Goal: Transaction & Acquisition: Purchase product/service

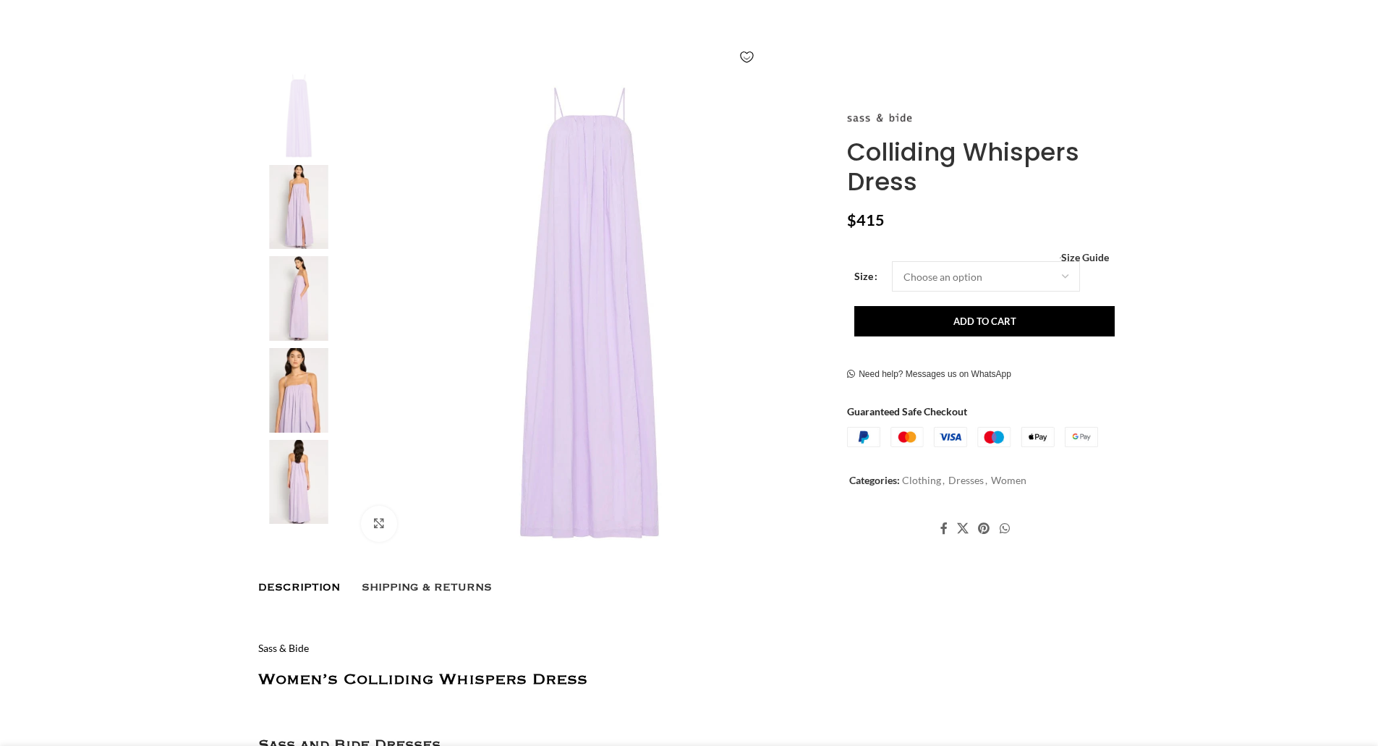
click at [625, 337] on img at bounding box center [590, 313] width 480 height 480
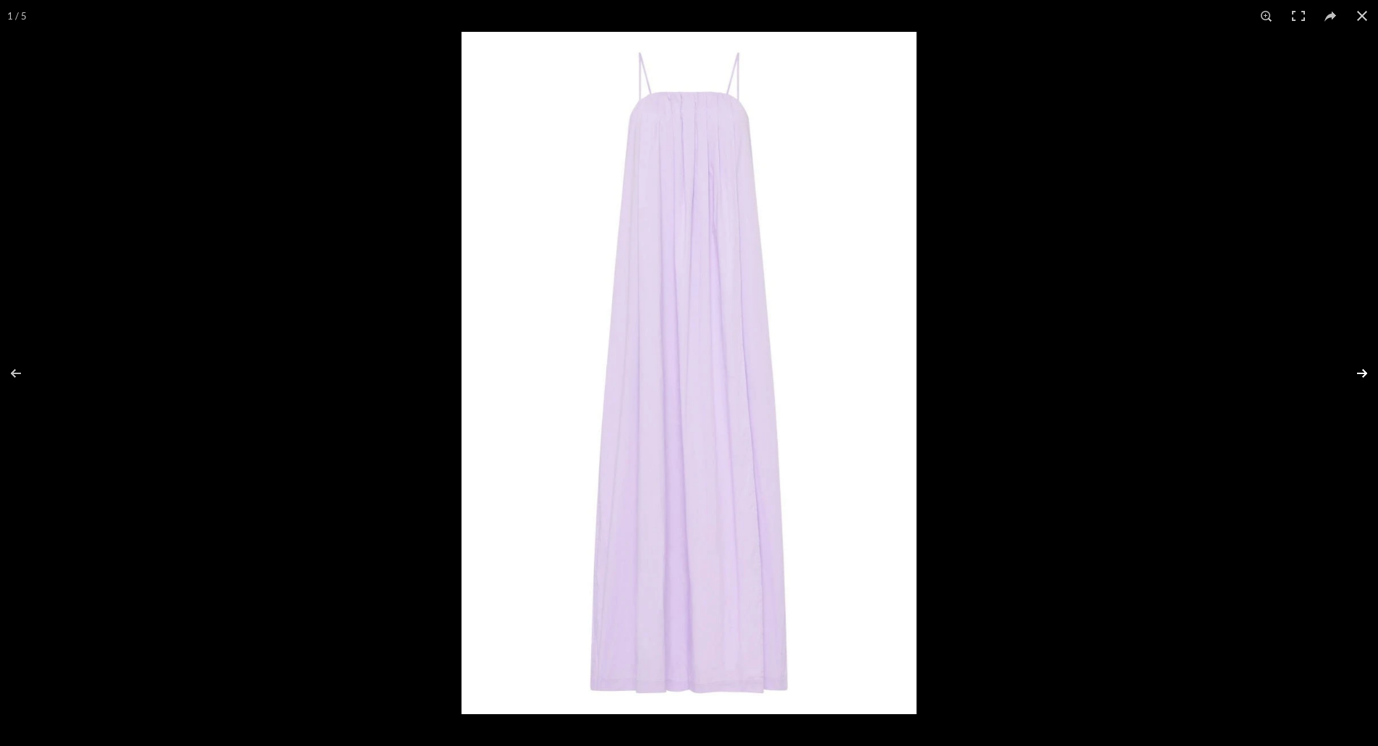
click at [1361, 372] on button at bounding box center [1352, 373] width 51 height 72
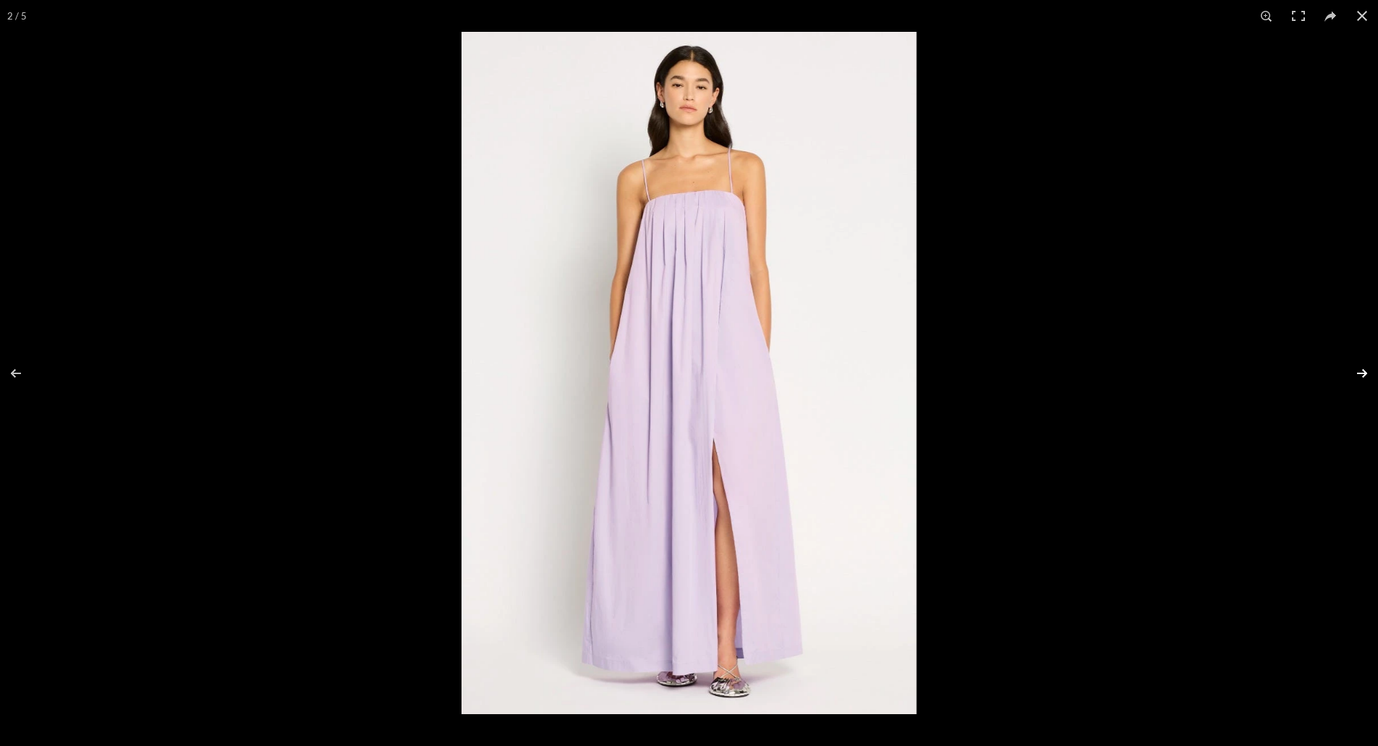
click at [1361, 372] on button at bounding box center [1352, 373] width 51 height 72
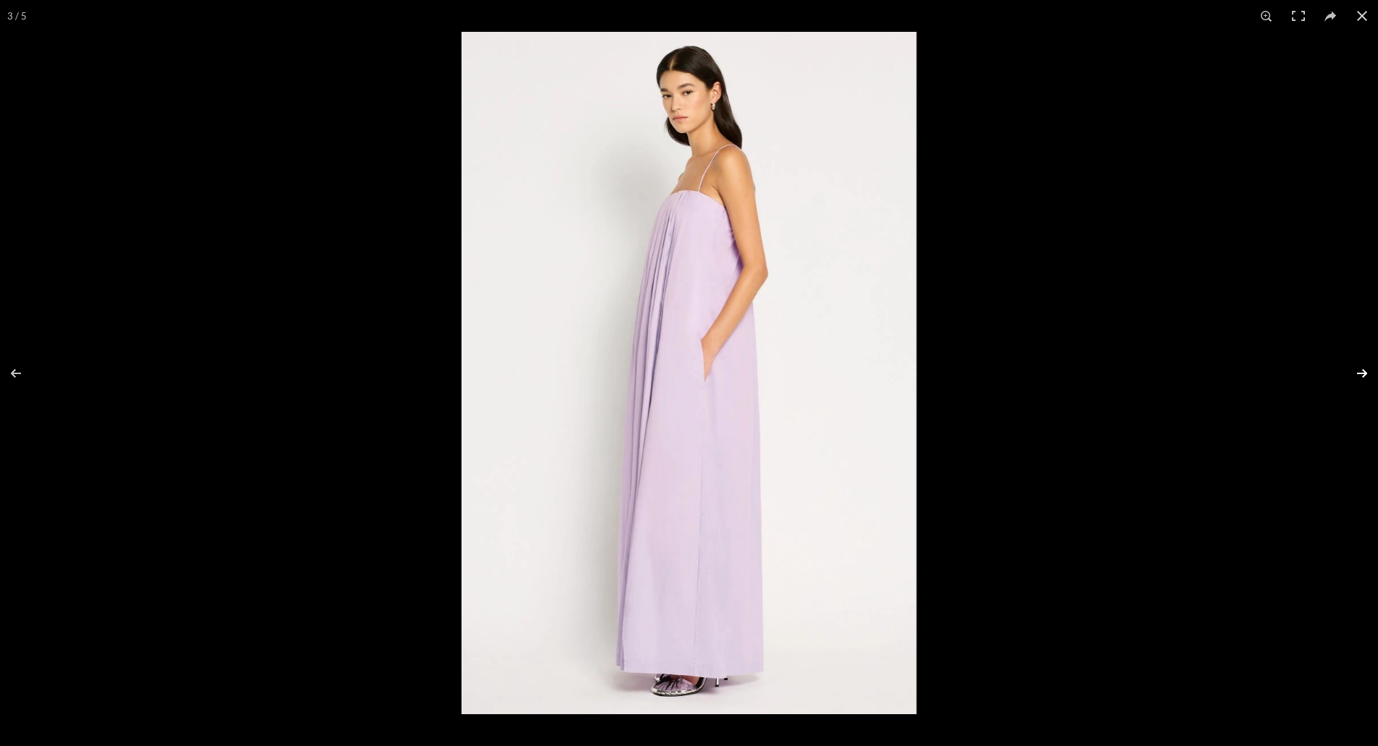
click at [1361, 372] on button at bounding box center [1352, 373] width 51 height 72
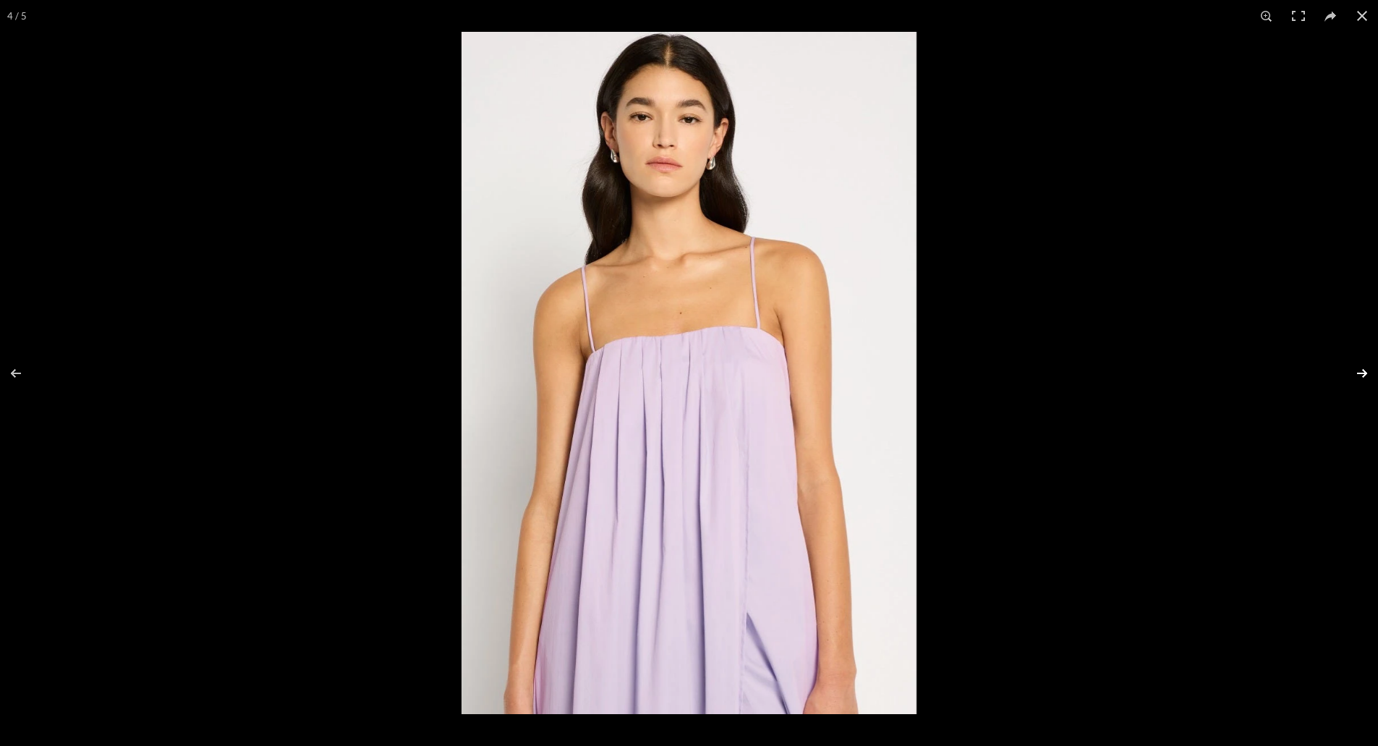
click at [1361, 372] on button at bounding box center [1352, 373] width 51 height 72
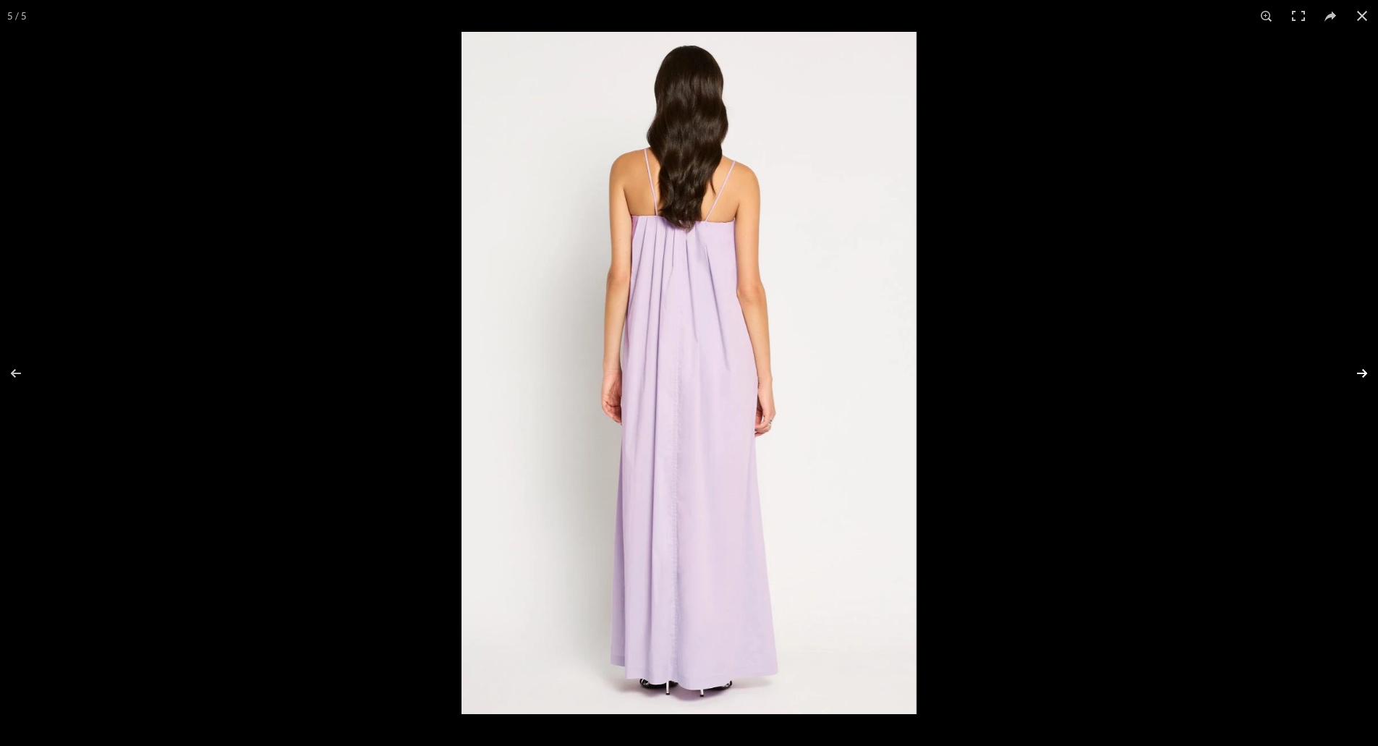
click at [1361, 372] on button at bounding box center [1352, 373] width 51 height 72
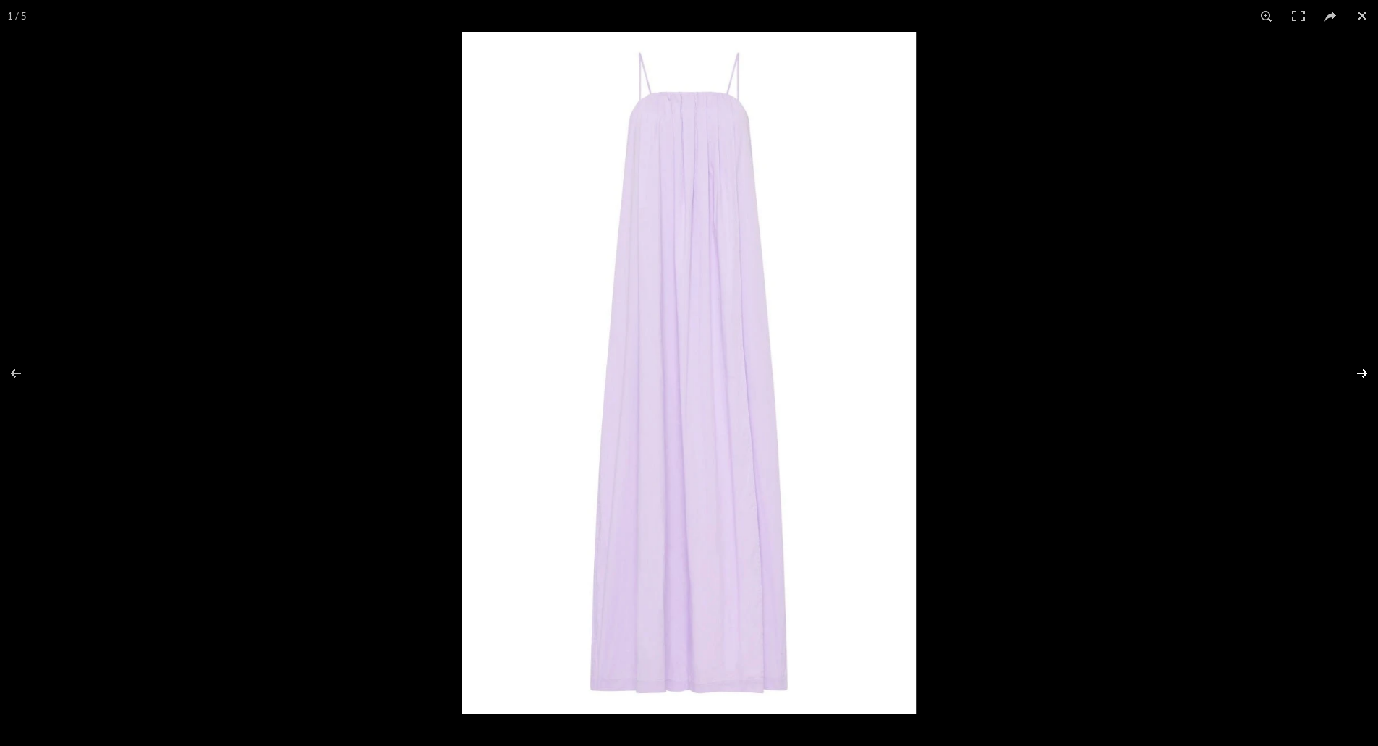
click at [1361, 372] on button at bounding box center [1352, 373] width 51 height 72
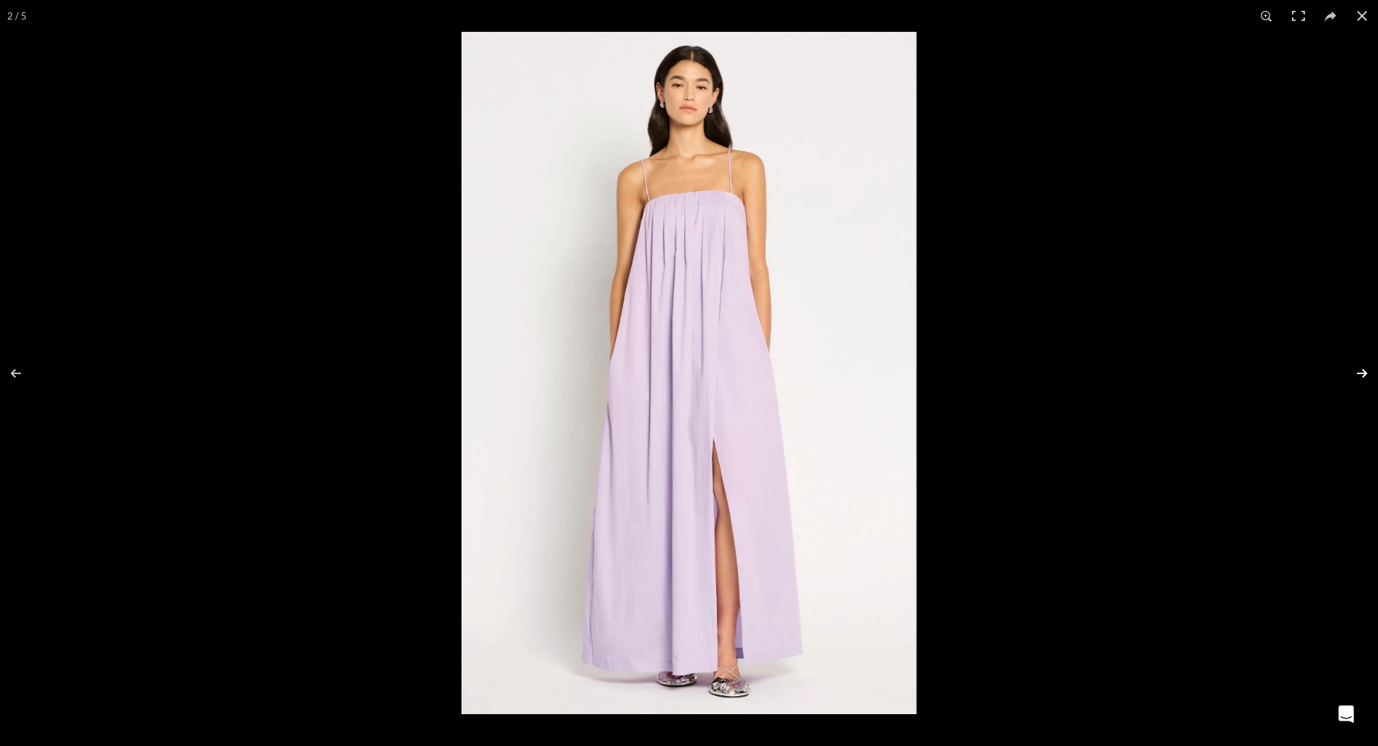
click at [1361, 372] on button at bounding box center [1352, 373] width 51 height 72
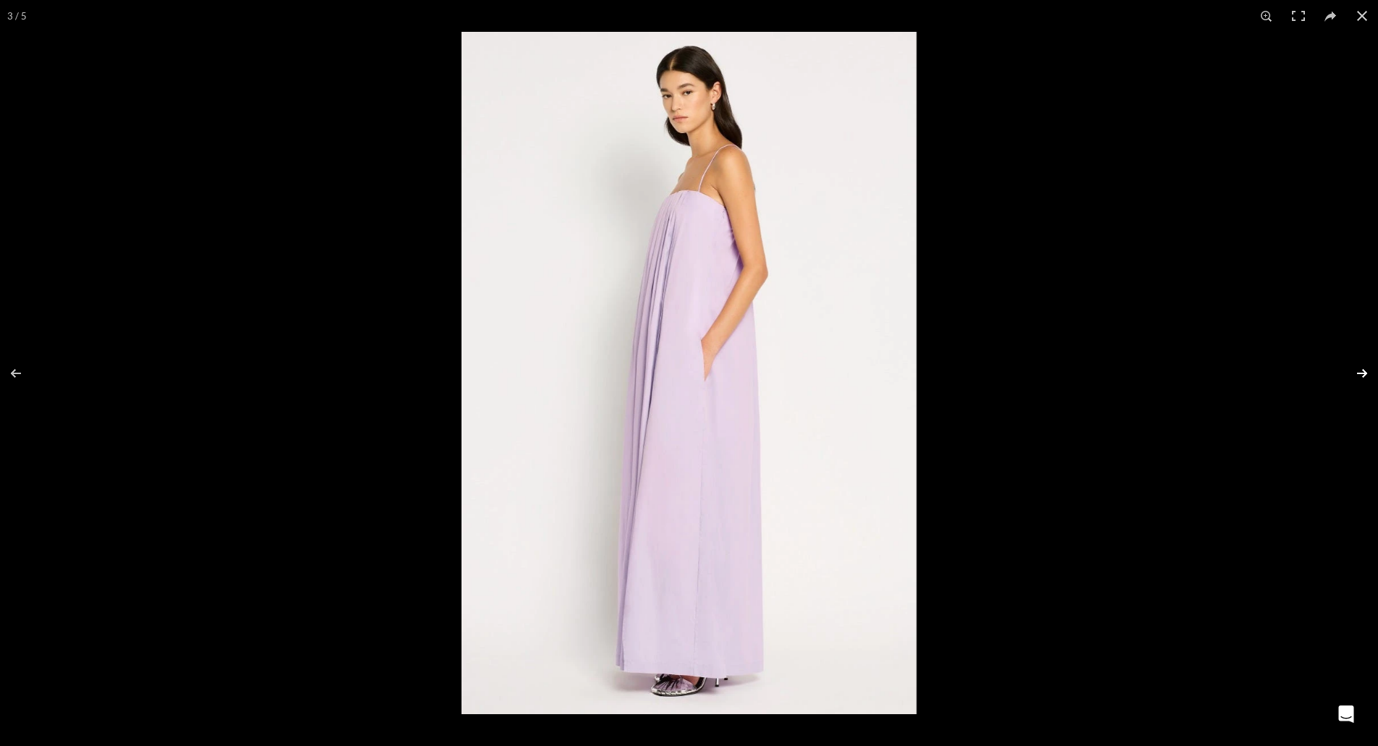
click at [1361, 372] on button at bounding box center [1352, 373] width 51 height 72
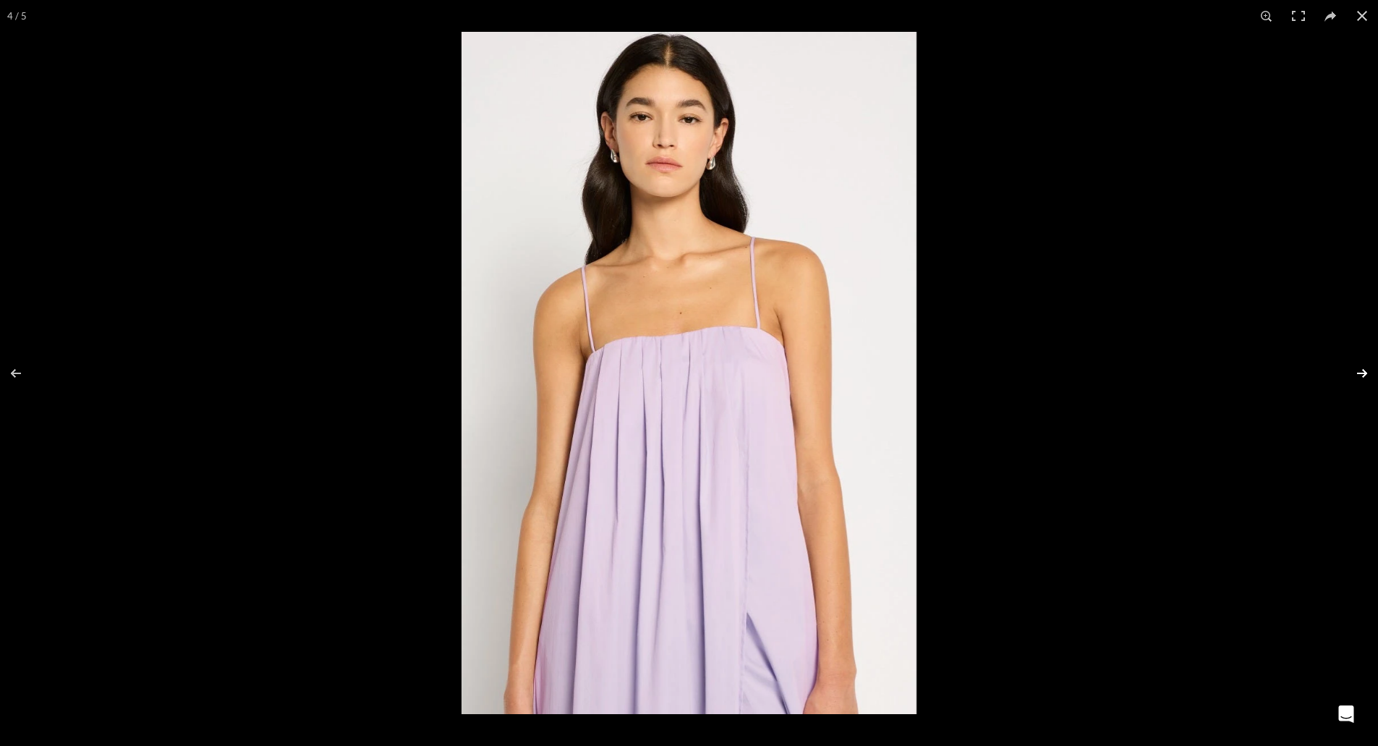
click at [1361, 372] on button at bounding box center [1352, 373] width 51 height 72
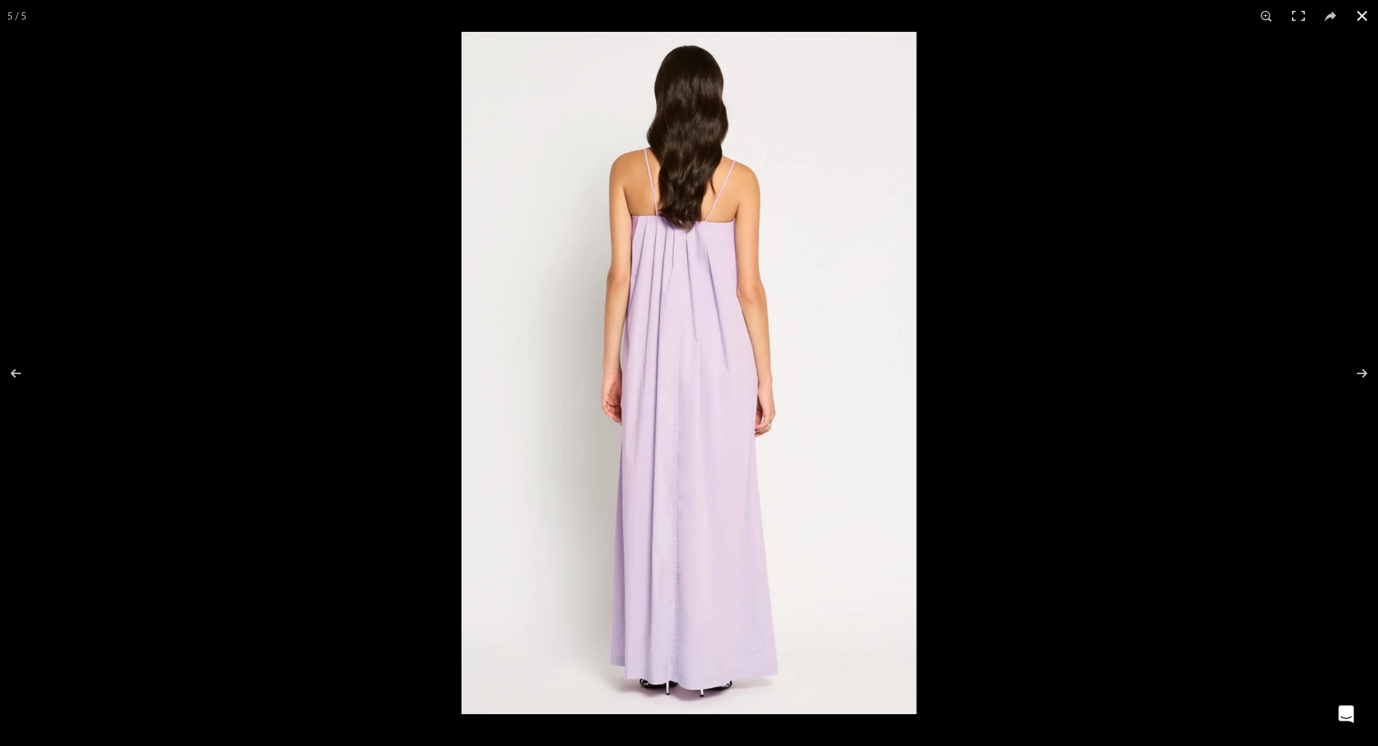
scroll to position [0, 153]
click at [1353, 4] on button at bounding box center [1362, 16] width 32 height 32
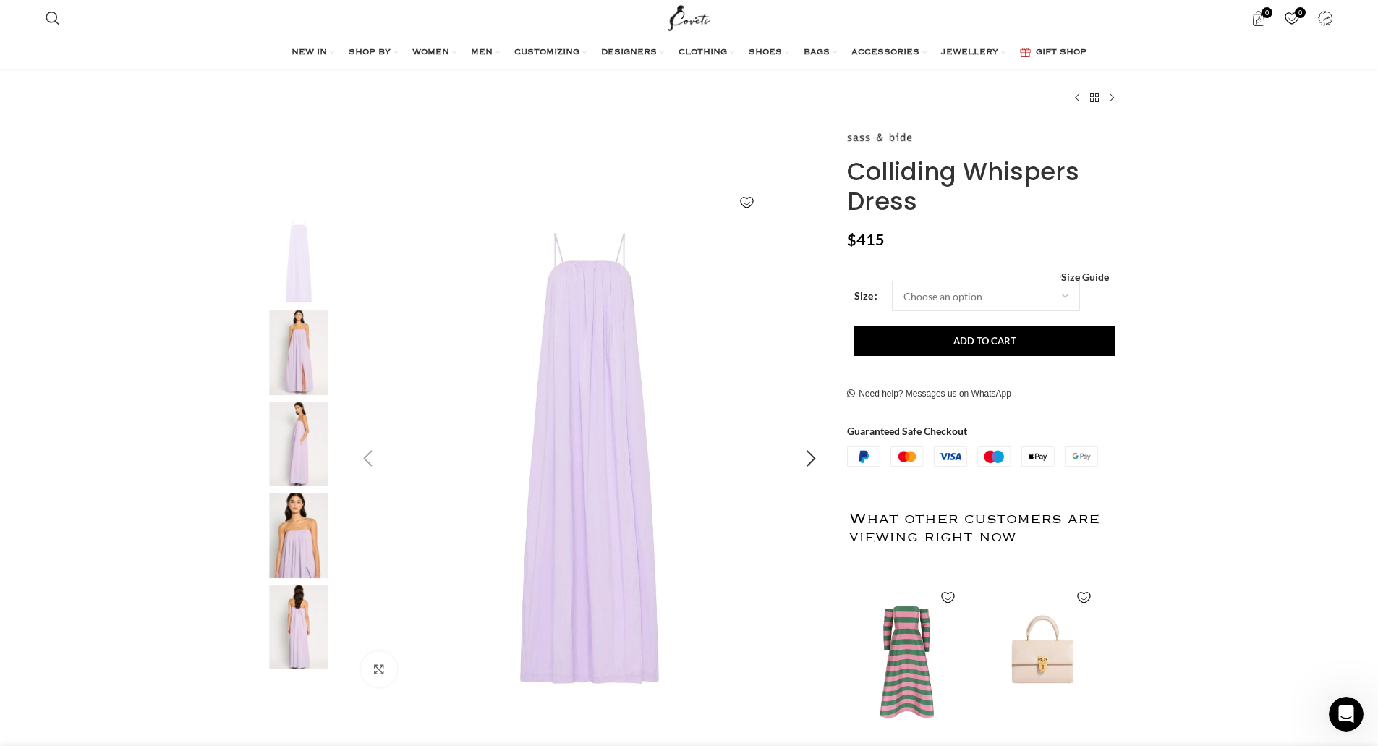
scroll to position [72, 0]
click at [977, 283] on div "Colliding Whispers Dress $ 415 Women's clothing size guide Women Clothing Size …" at bounding box center [983, 525] width 273 height 793
click at [981, 294] on select "Choose an option 4 UK 6 UK 8 [GEOGRAPHIC_DATA] 10 [GEOGRAPHIC_DATA] 12 [GEOGRAP…" at bounding box center [986, 296] width 188 height 30
select select "16-[GEOGRAPHIC_DATA]"
click at [892, 281] on select "Choose an option 4 UK 6 UK 8 [GEOGRAPHIC_DATA] 10 [GEOGRAPHIC_DATA] 12 [GEOGRAP…" at bounding box center [986, 296] width 188 height 30
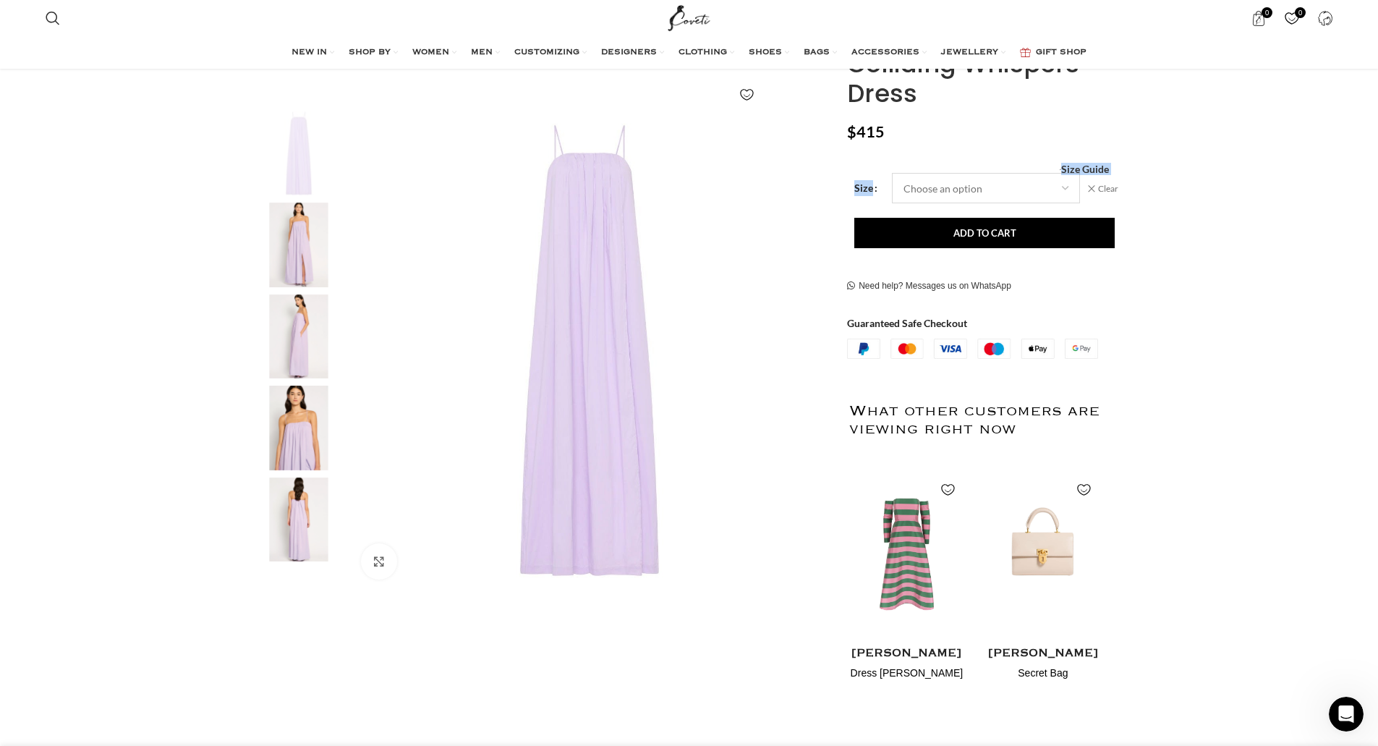
scroll to position [183, 0]
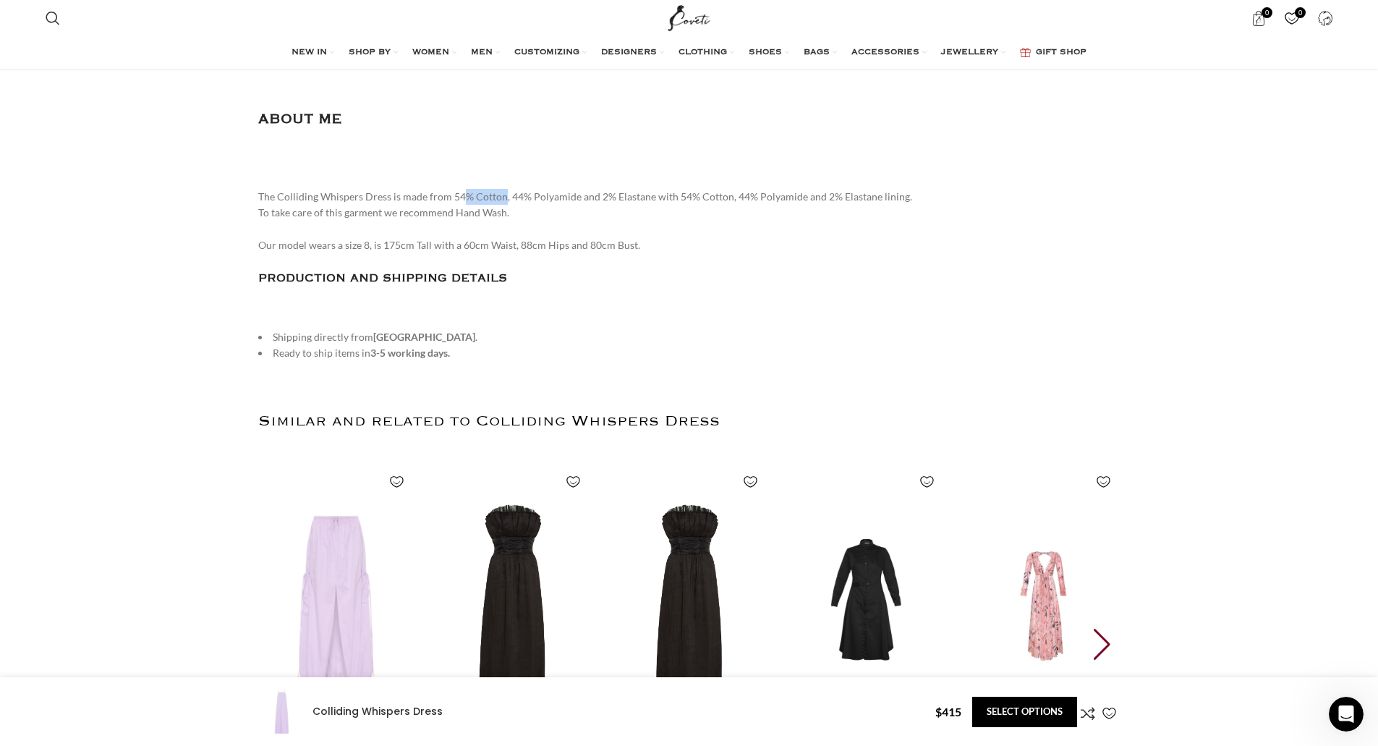
scroll to position [0, 609]
drag, startPoint x: 459, startPoint y: 143, endPoint x: 812, endPoint y: 143, distance: 353.0
drag, startPoint x: 428, startPoint y: 193, endPoint x: 553, endPoint y: 194, distance: 124.4
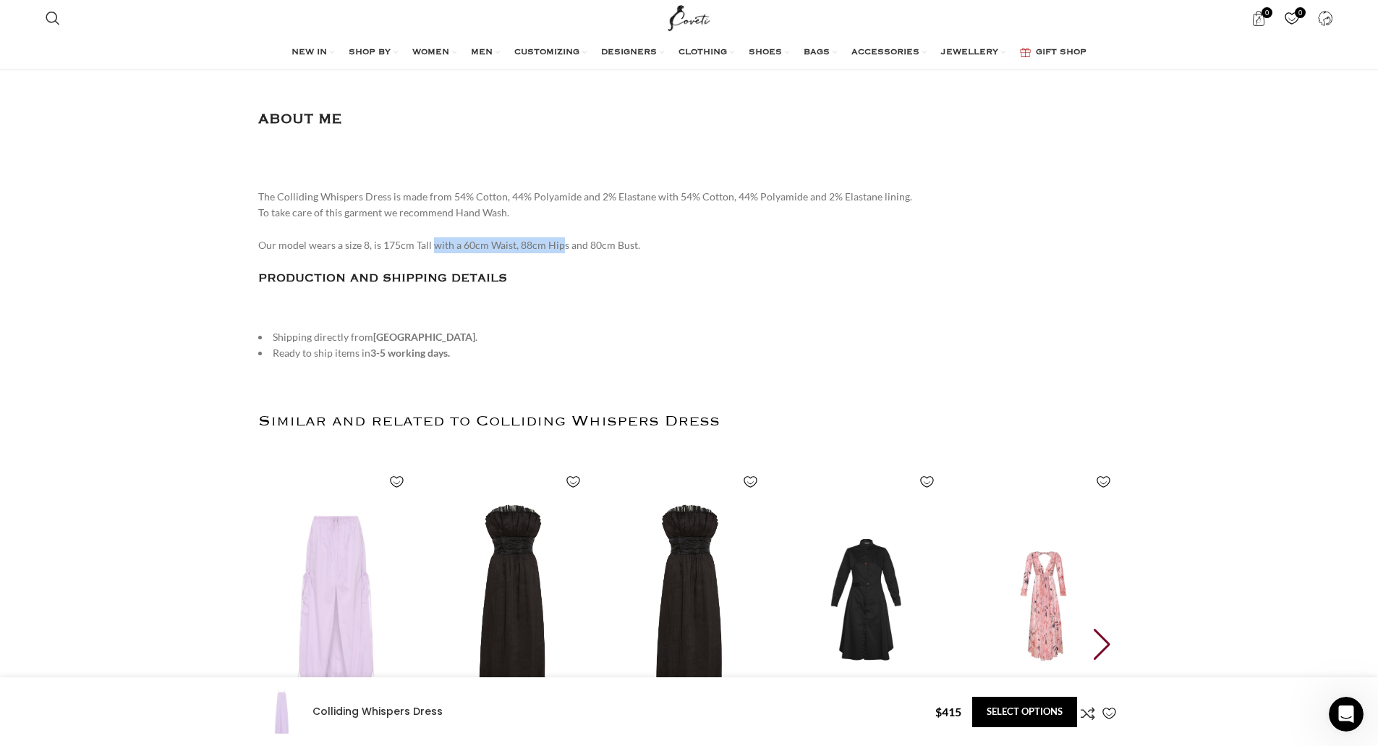
click at [503, 270] on div "PRODUCTION AND SHIPPING DETAILS" at bounding box center [689, 279] width 862 height 18
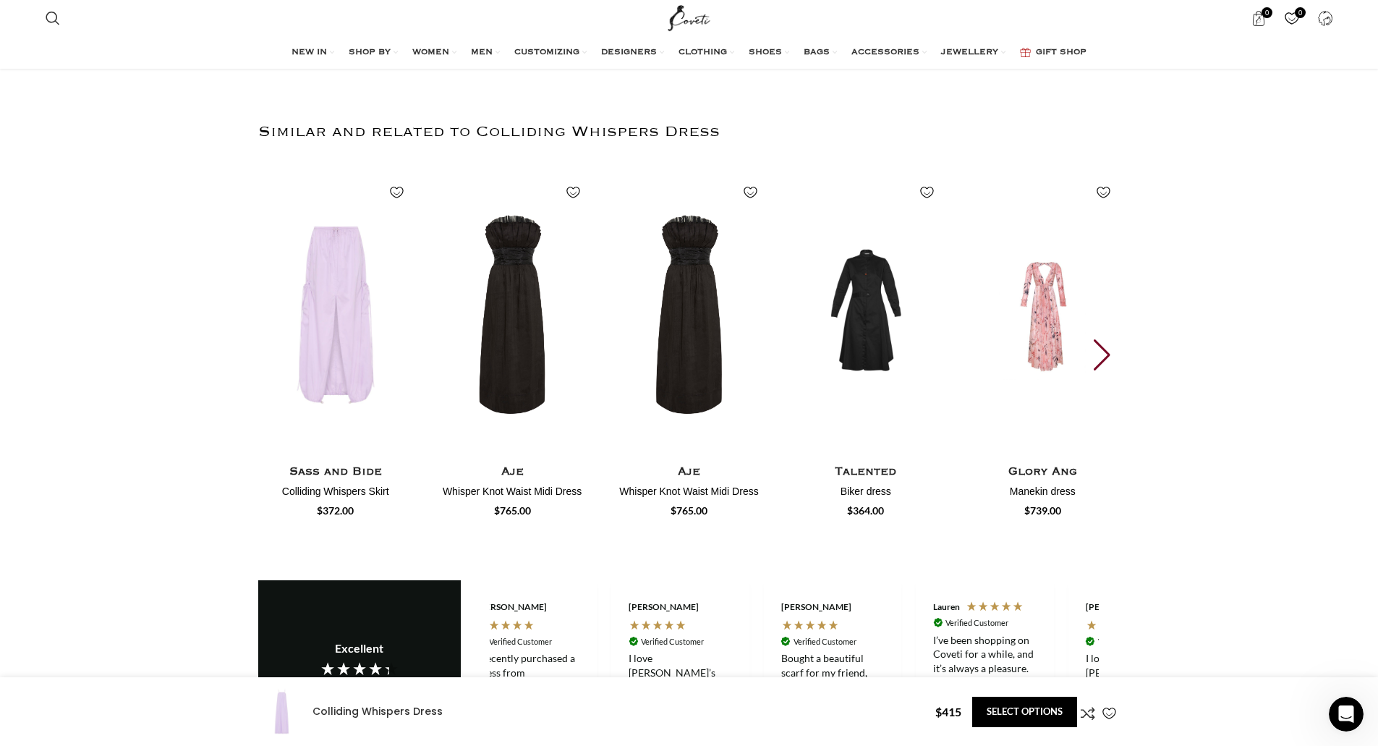
scroll to position [0, 762]
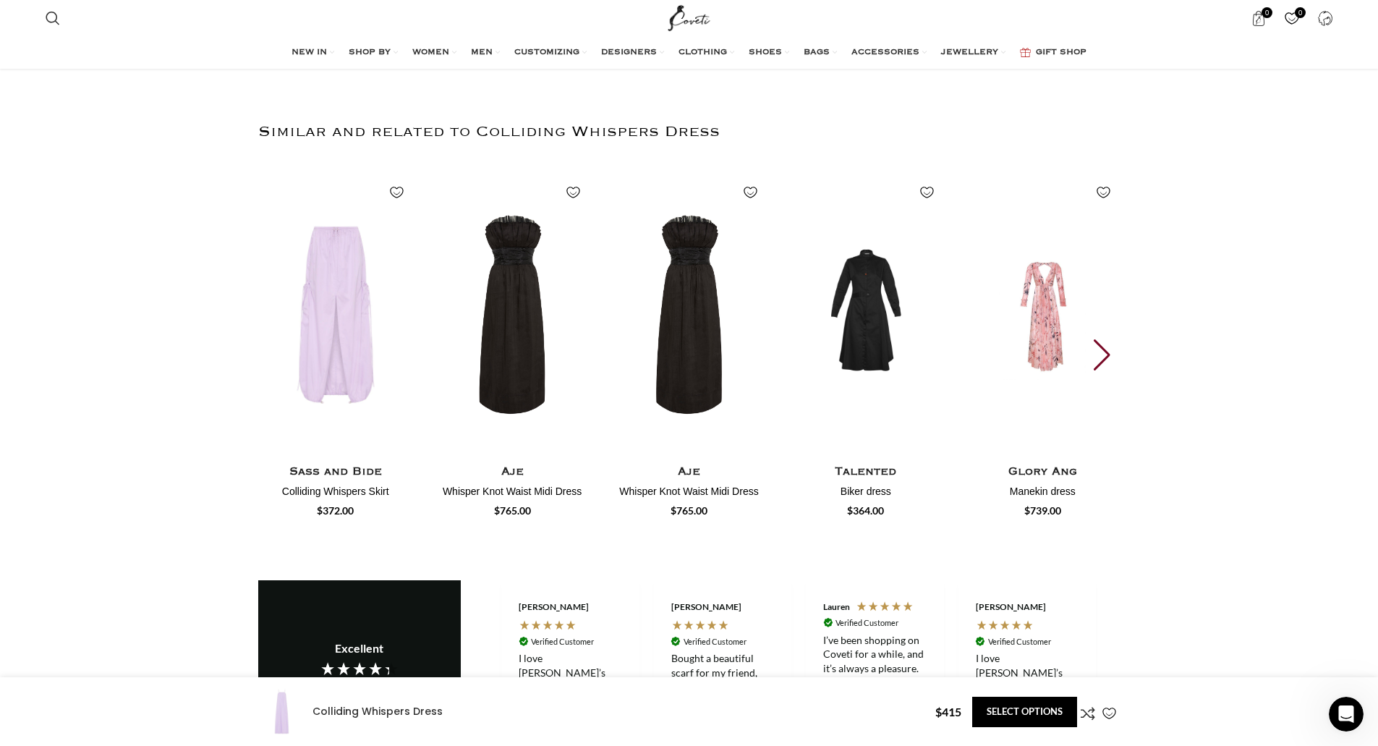
click at [1101, 339] on div "Next slide" at bounding box center [1104, 355] width 20 height 32
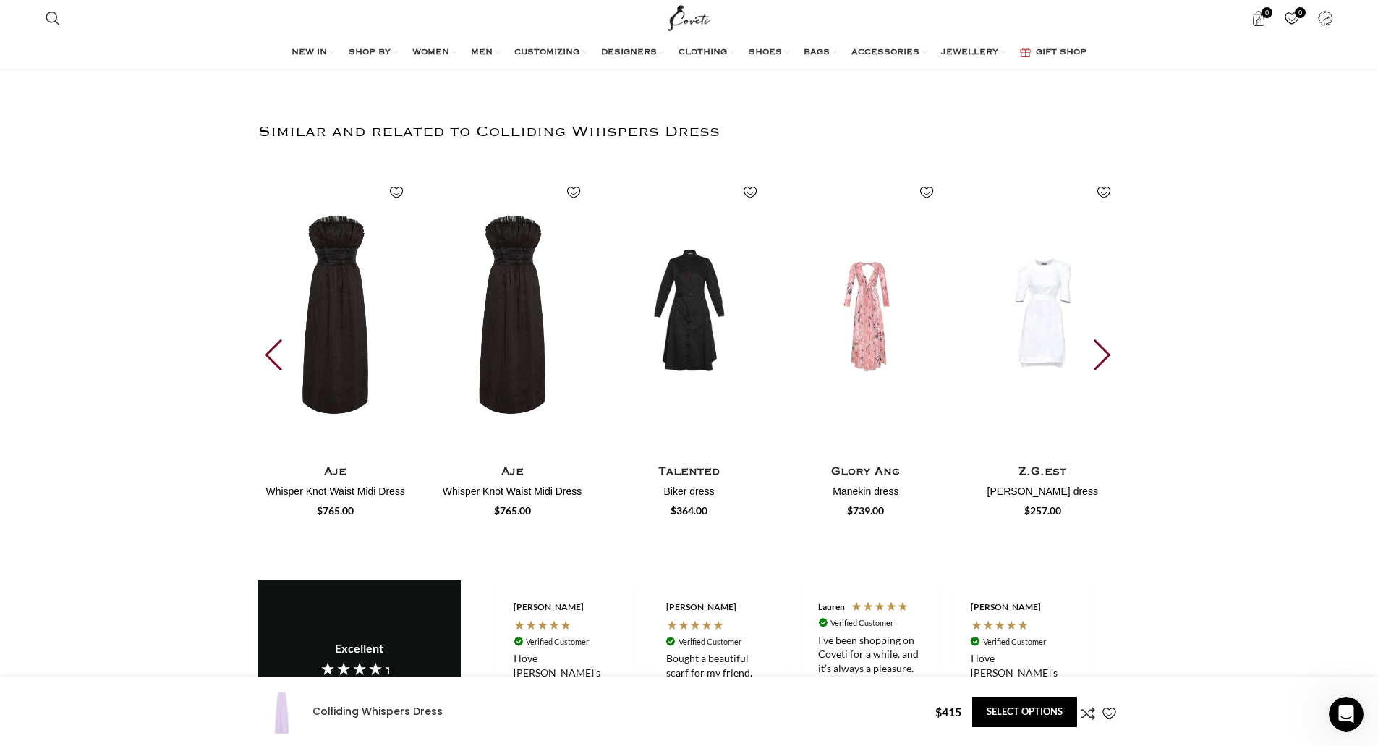
click at [1104, 339] on div "Next slide" at bounding box center [1104, 355] width 20 height 32
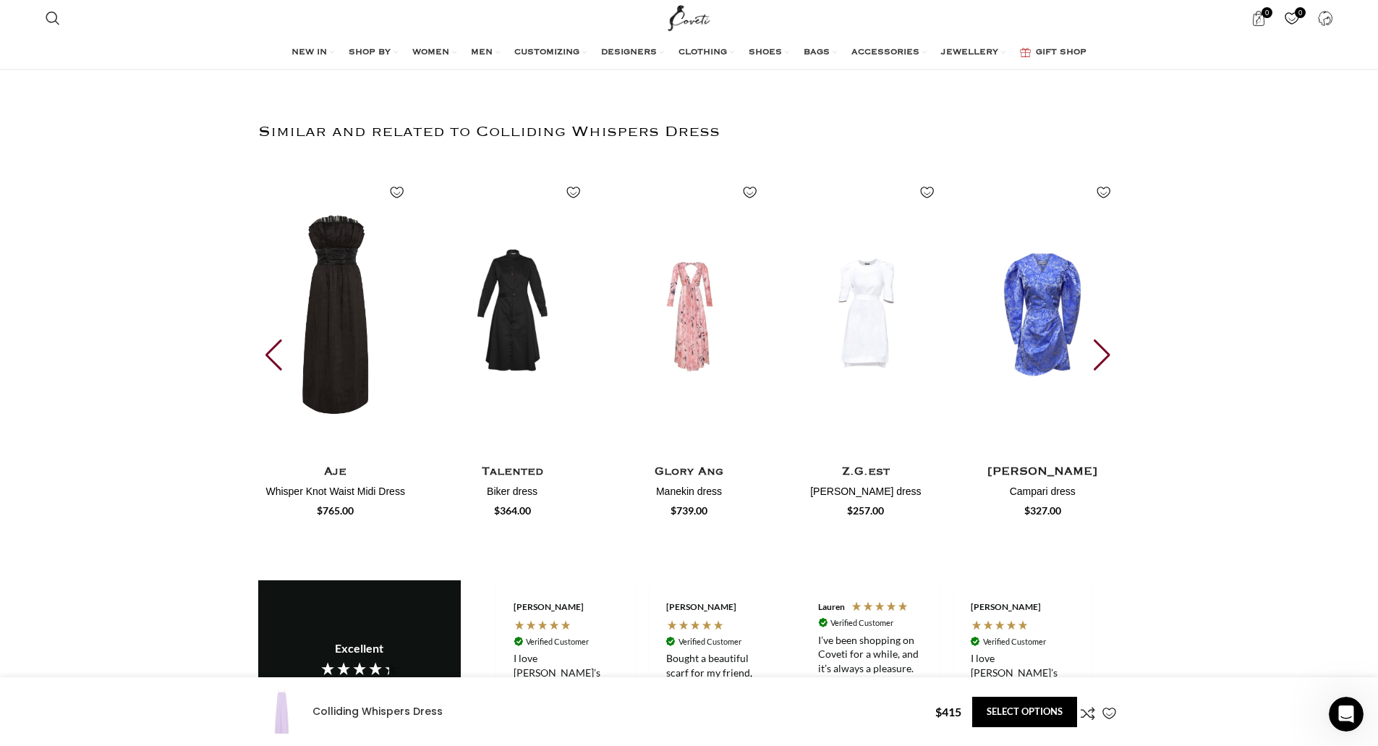
click at [1104, 339] on div "Next slide" at bounding box center [1104, 355] width 20 height 32
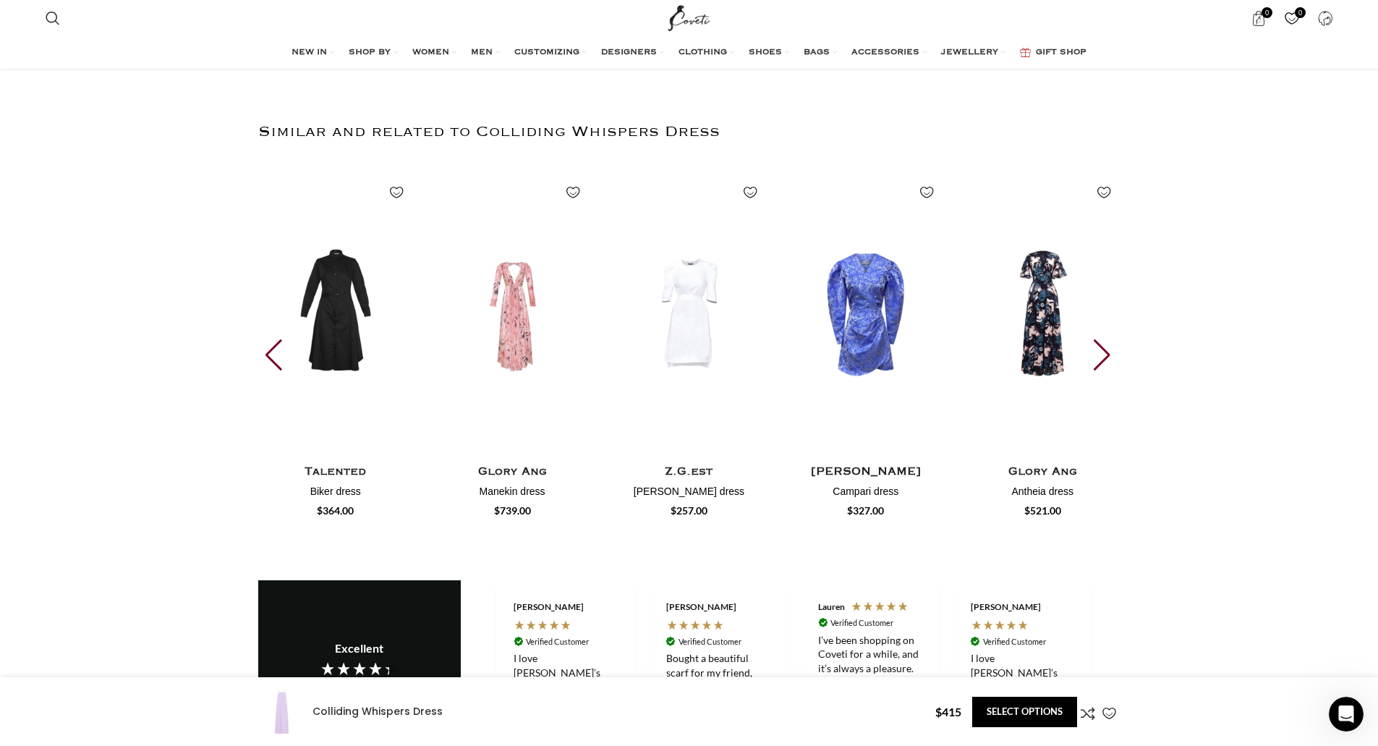
click at [1104, 339] on div "Next slide" at bounding box center [1104, 355] width 20 height 32
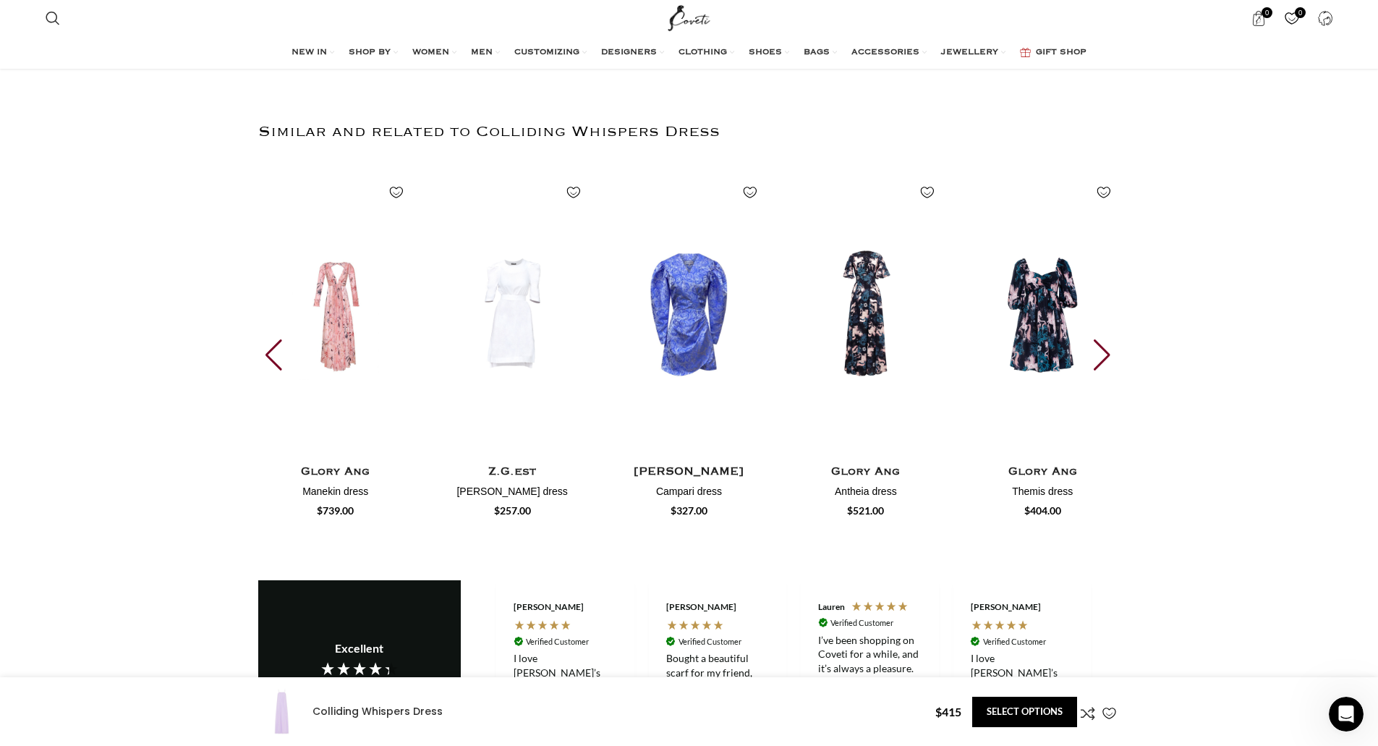
click at [1104, 339] on div "Next slide" at bounding box center [1104, 355] width 20 height 32
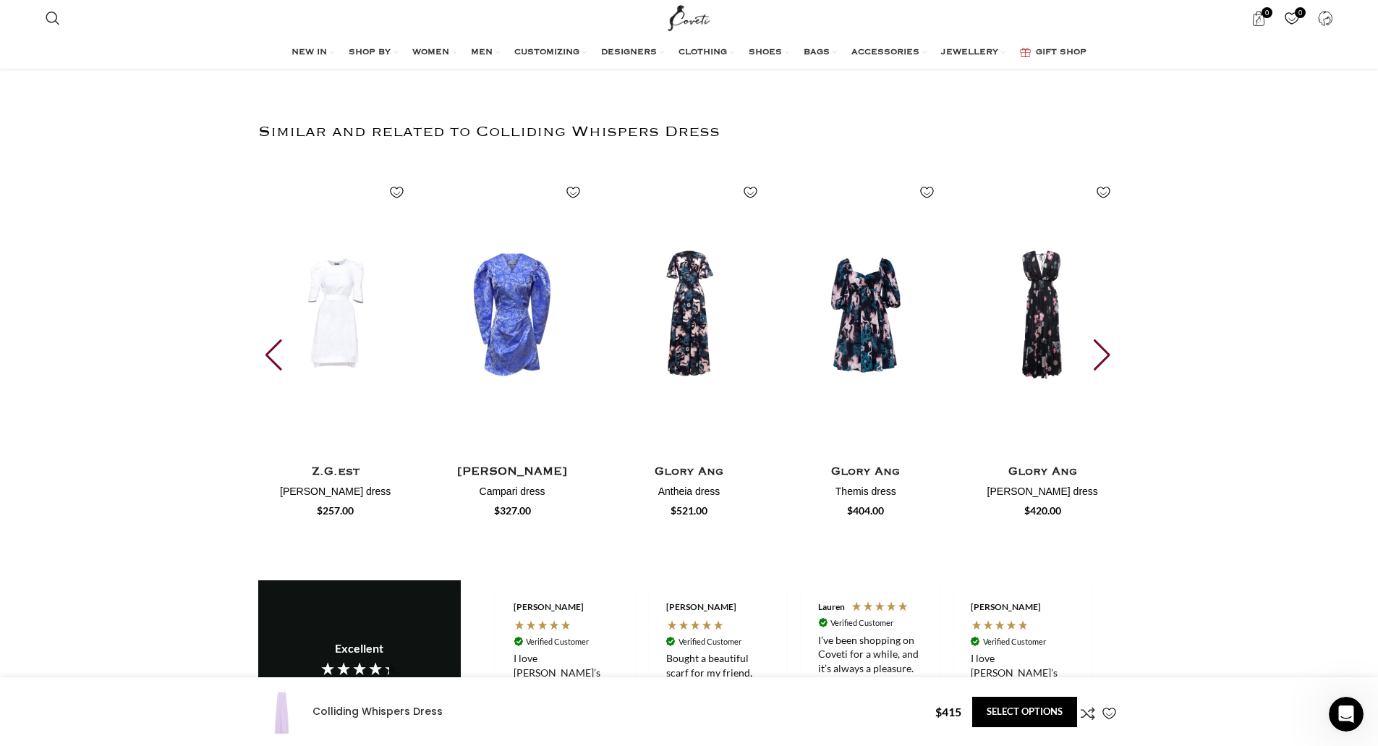
click at [1104, 339] on div "Next slide" at bounding box center [1104, 355] width 20 height 32
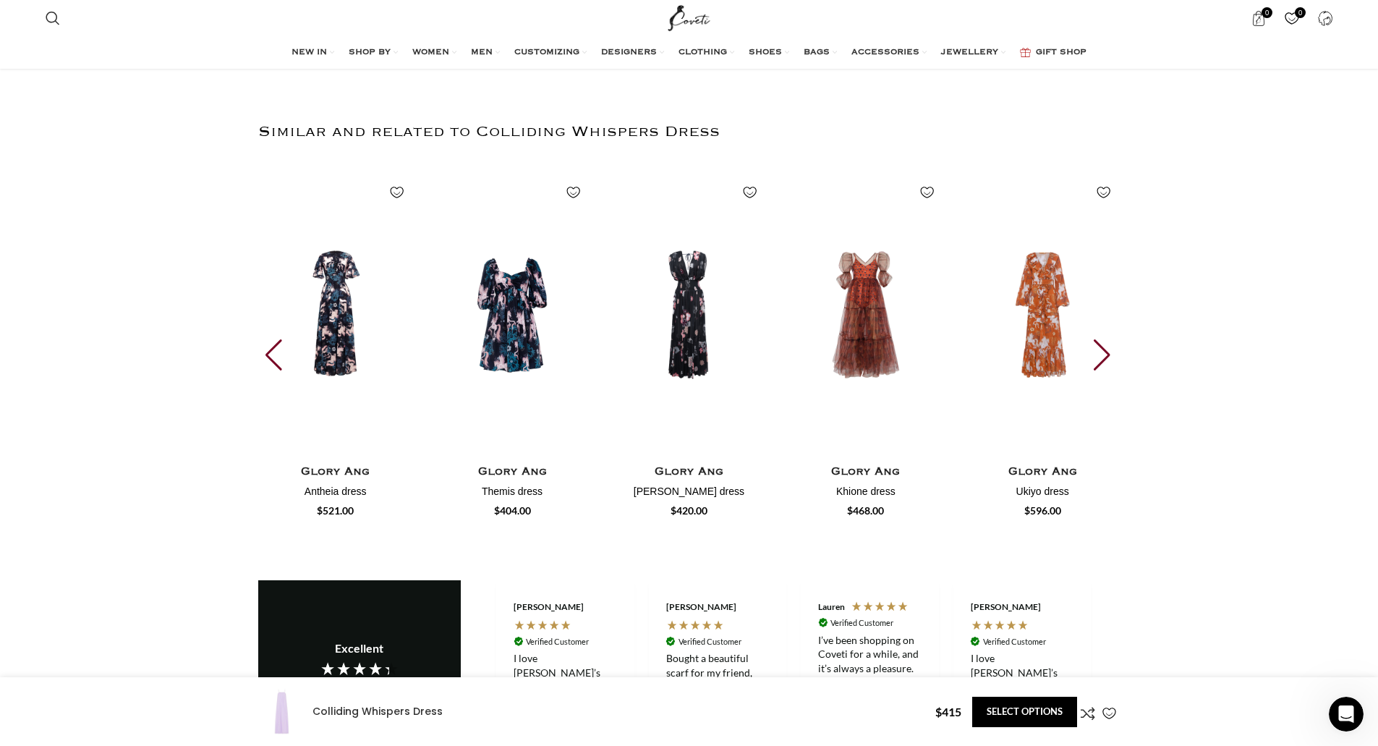
click at [1104, 339] on div "Next slide" at bounding box center [1104, 355] width 20 height 32
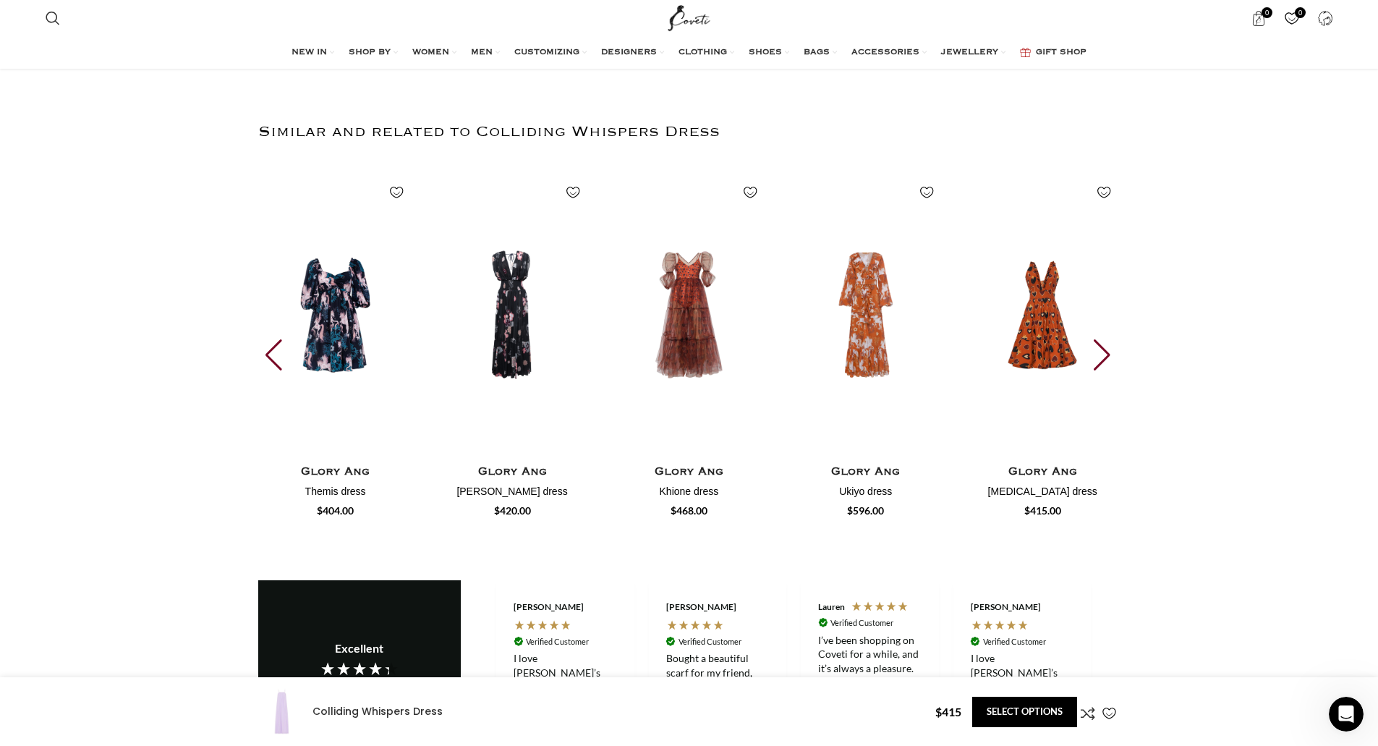
click at [1104, 339] on div "Next slide" at bounding box center [1104, 355] width 20 height 32
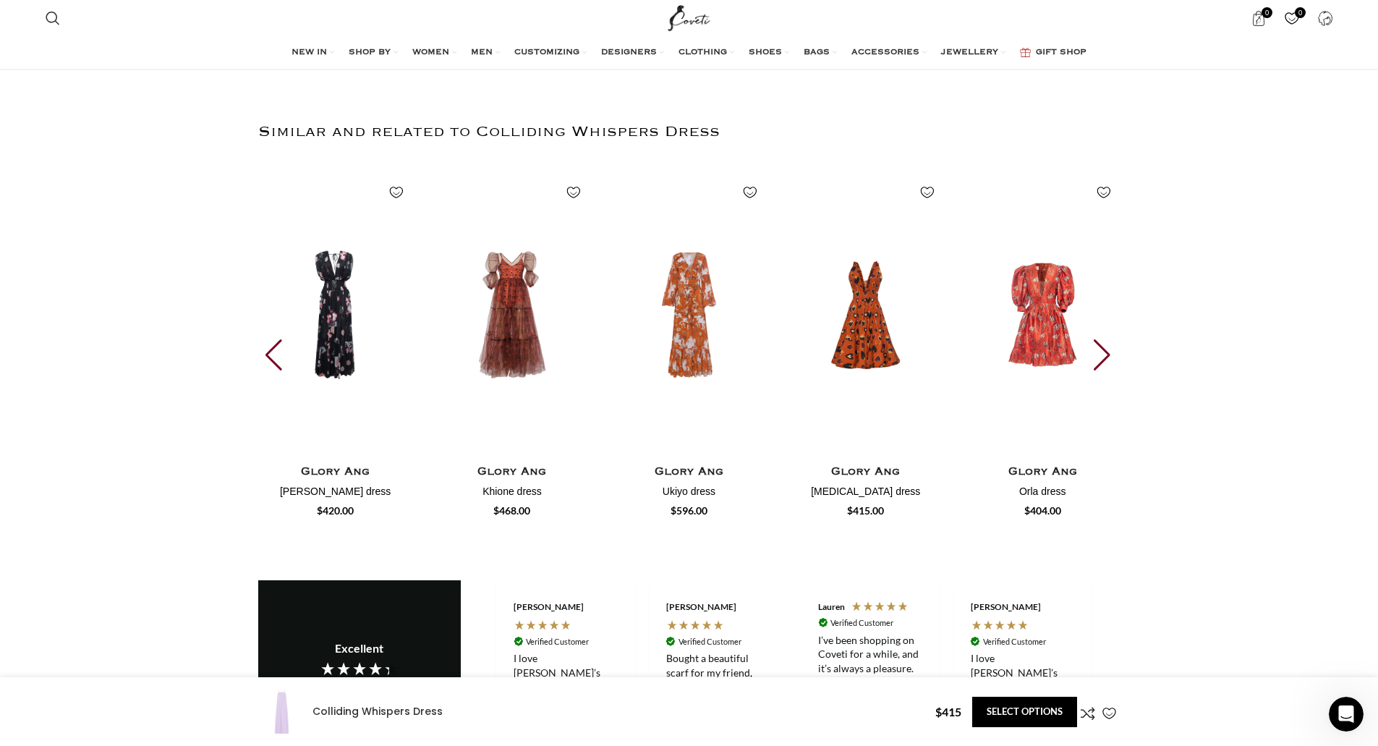
click at [1104, 339] on div "Next slide" at bounding box center [1104, 355] width 20 height 32
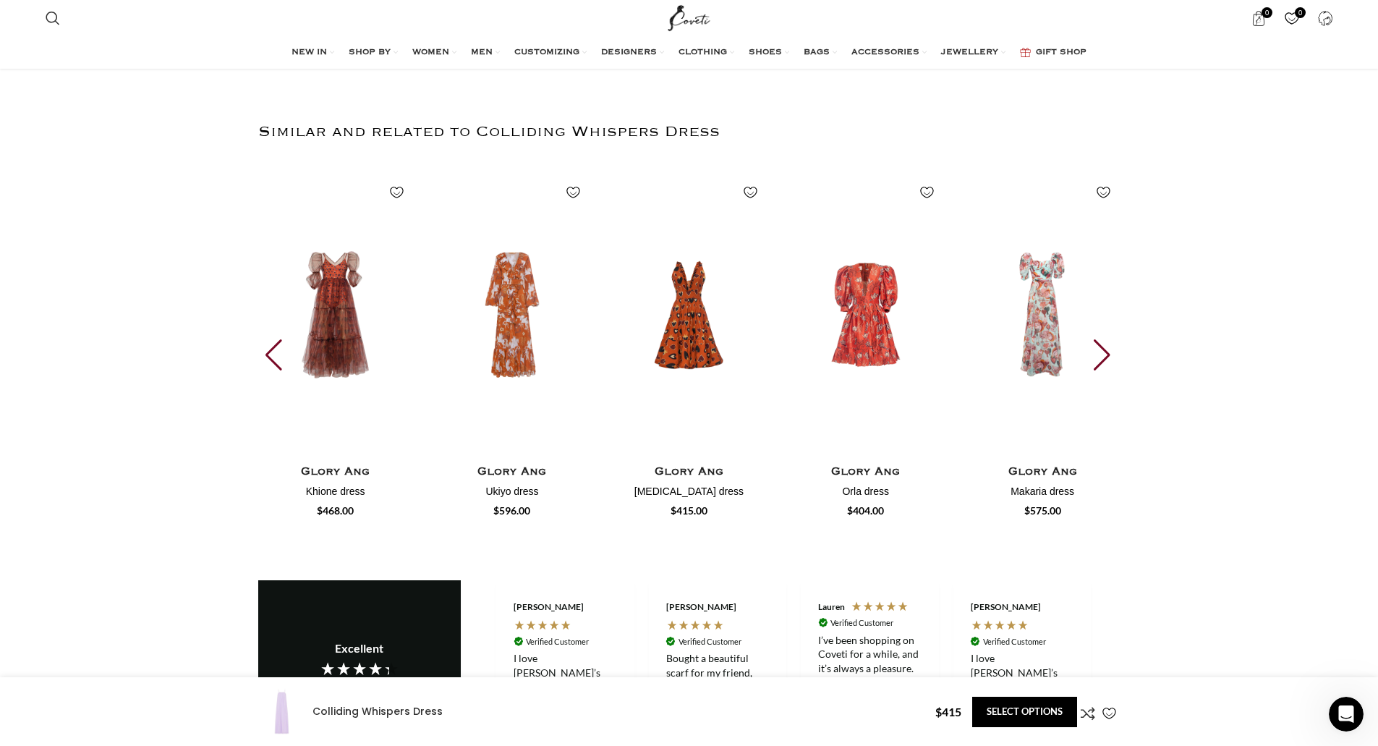
click at [1104, 339] on div "Next slide" at bounding box center [1104, 355] width 20 height 32
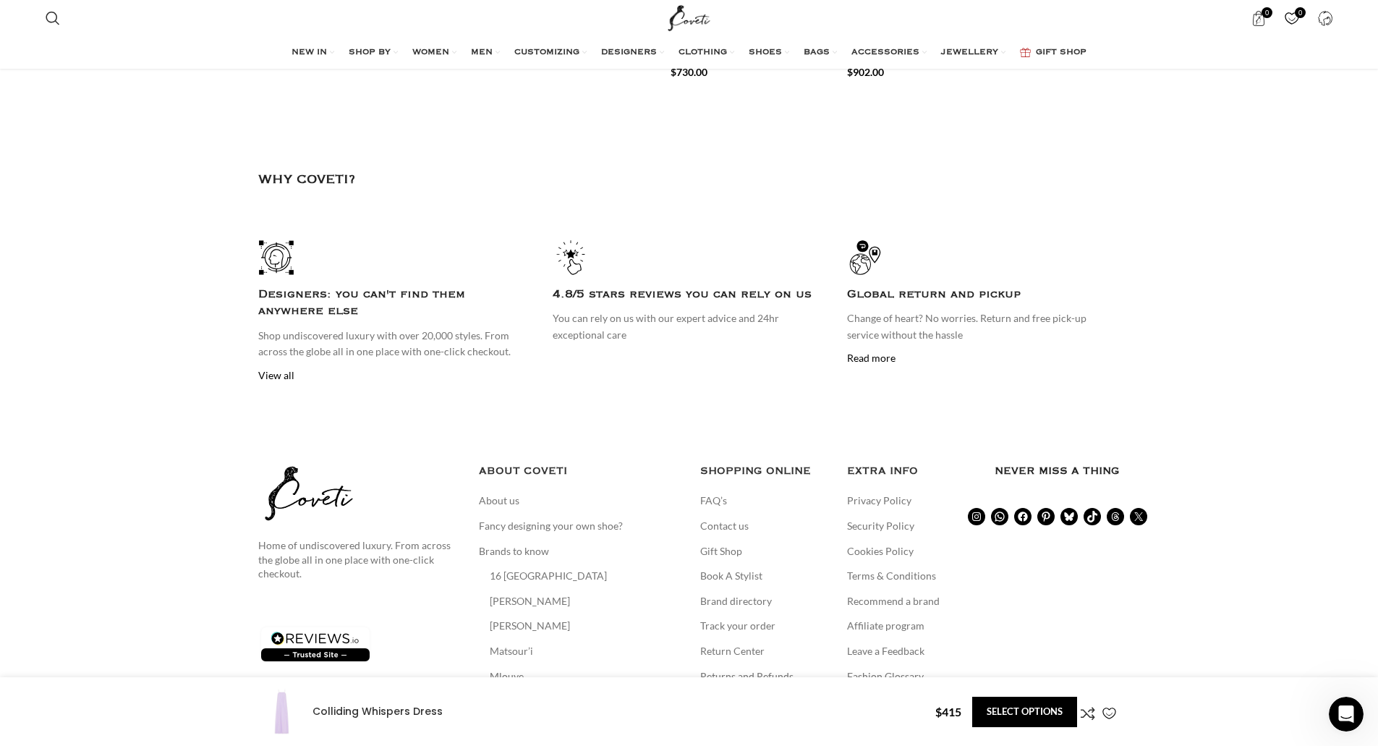
scroll to position [4073, 0]
